Goal: Task Accomplishment & Management: Use online tool/utility

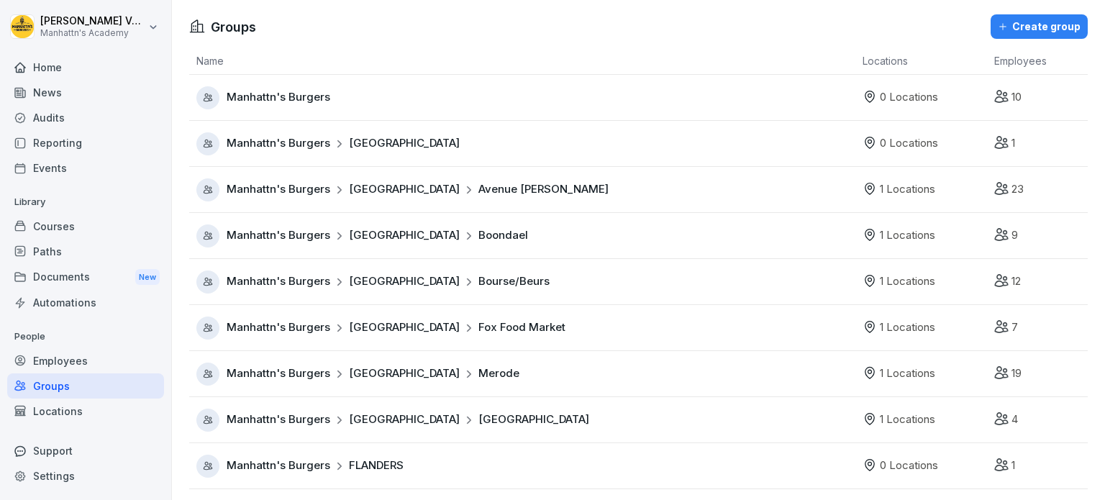
scroll to position [178, 0]
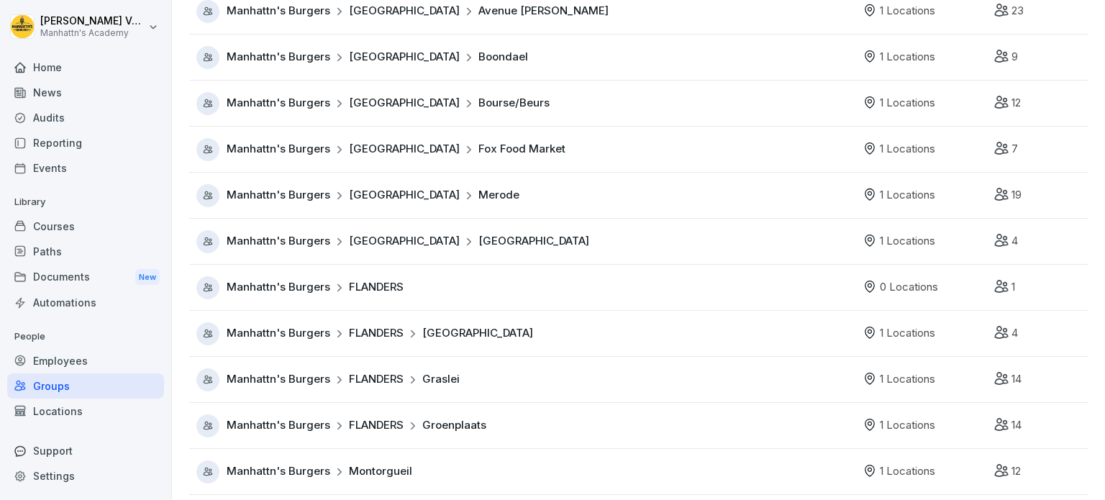
click at [75, 353] on div "Employees" at bounding box center [85, 360] width 157 height 25
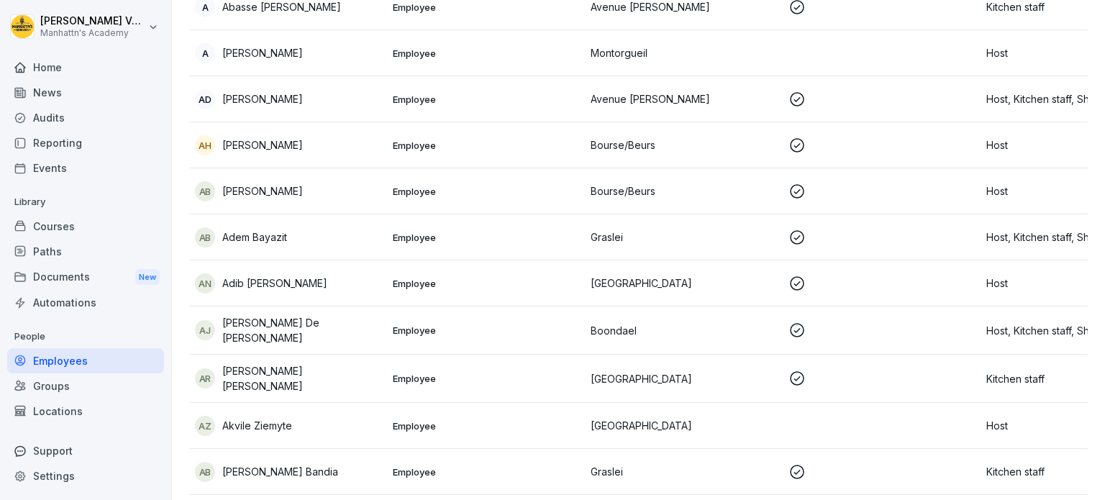
scroll to position [14, 0]
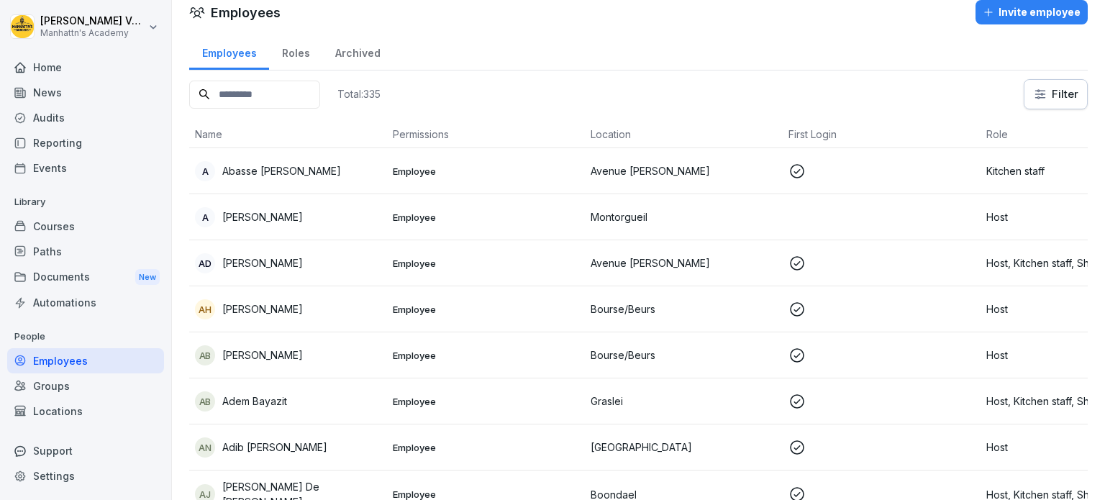
click at [249, 94] on input at bounding box center [254, 95] width 131 height 28
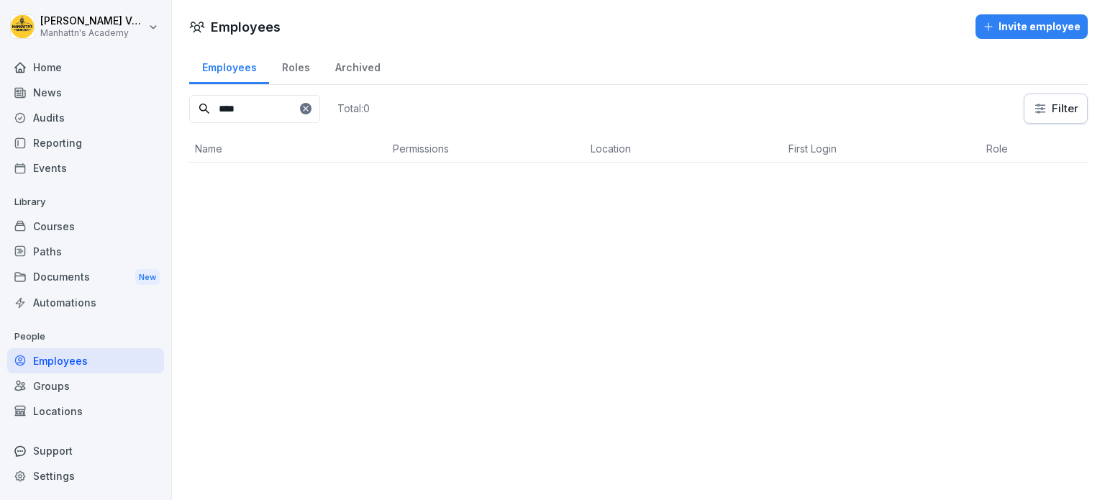
scroll to position [0, 0]
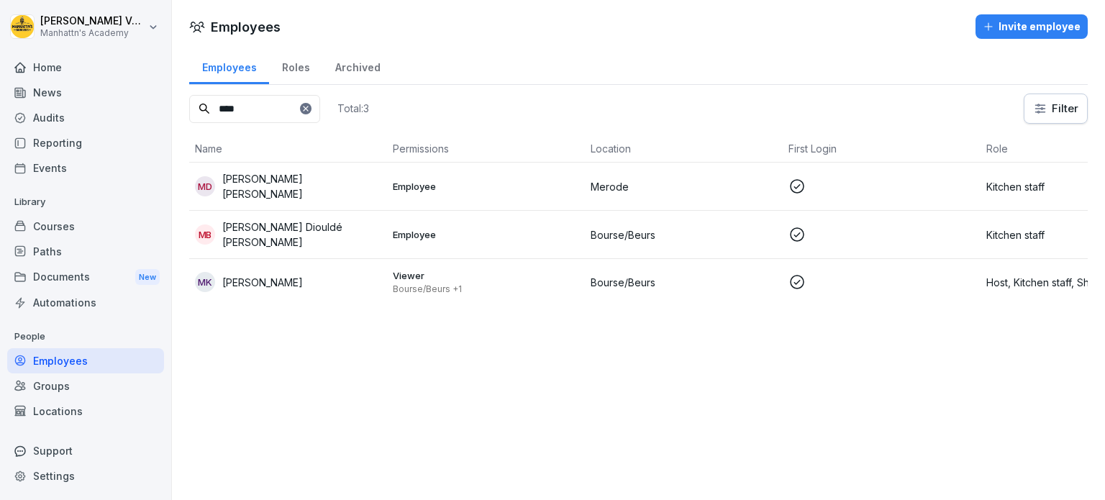
type input "****"
click at [271, 275] on p "[PERSON_NAME]" at bounding box center [262, 282] width 81 height 15
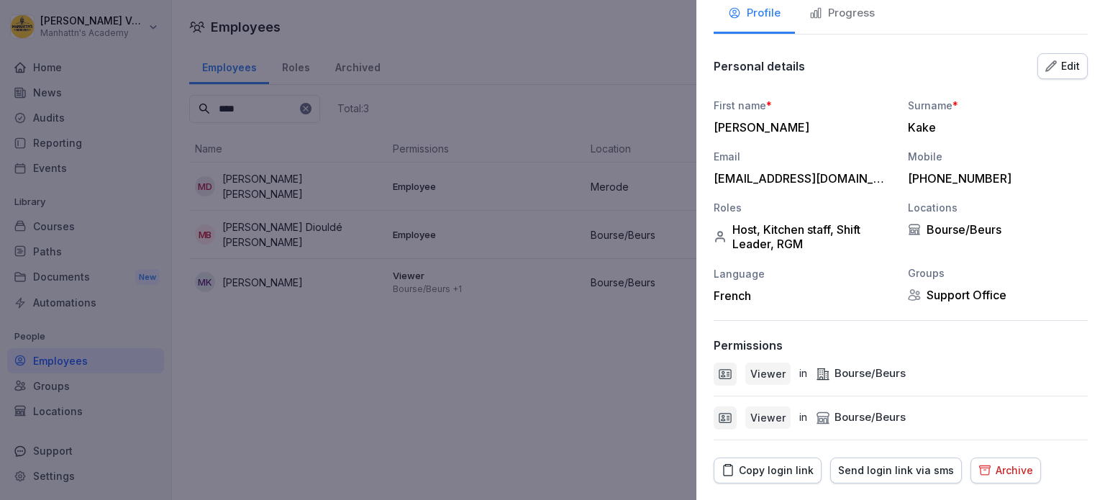
scroll to position [143, 0]
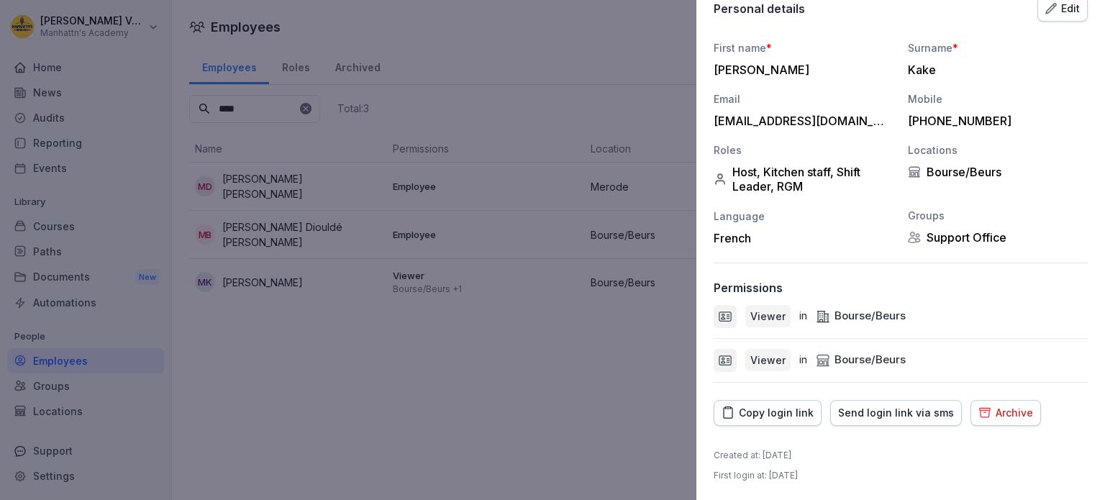
click at [803, 414] on div "Copy login link" at bounding box center [768, 413] width 92 height 16
click at [350, 336] on div at bounding box center [552, 250] width 1105 height 500
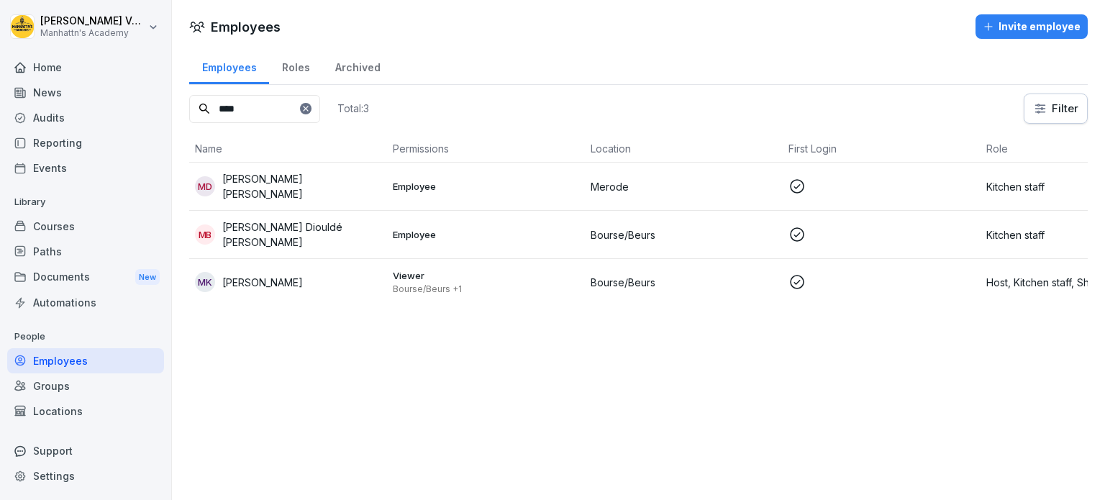
click at [72, 363] on div "Employees" at bounding box center [85, 360] width 157 height 25
click at [57, 365] on div "Employees" at bounding box center [85, 360] width 157 height 25
click at [310, 107] on icon at bounding box center [306, 108] width 9 height 9
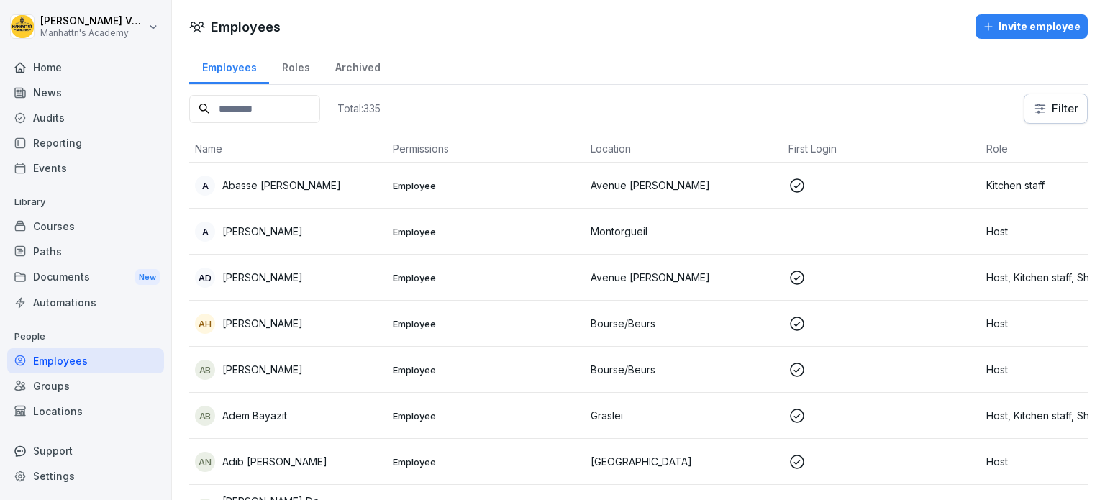
click at [299, 191] on p "Abasse [PERSON_NAME]" at bounding box center [281, 185] width 119 height 15
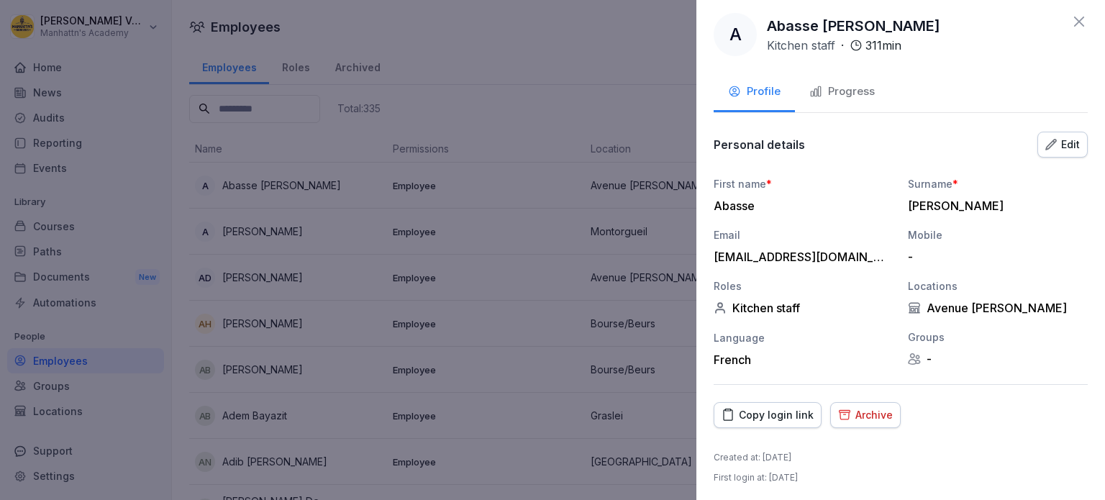
scroll to position [9, 0]
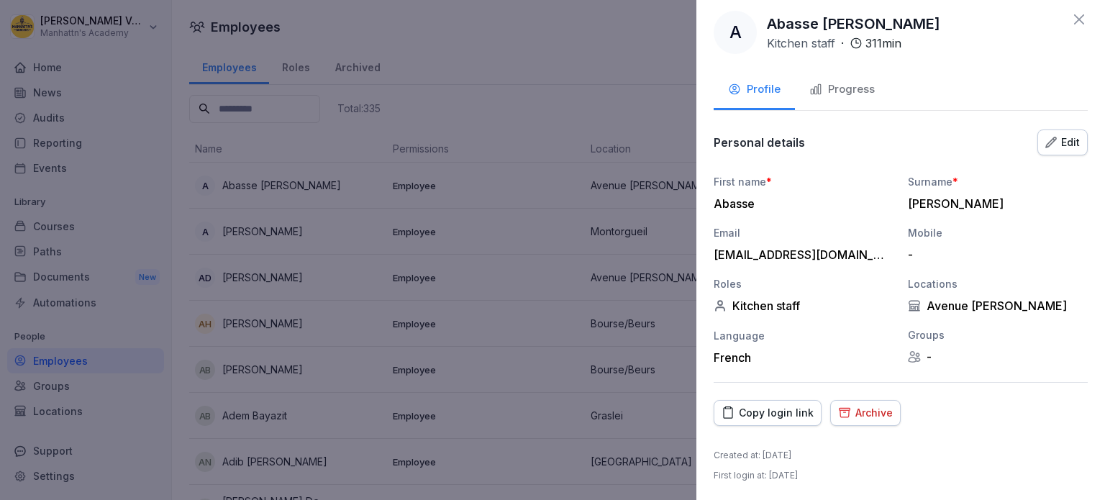
click at [782, 414] on div "Copy login link" at bounding box center [768, 413] width 92 height 16
